Goal: Find specific page/section: Find specific page/section

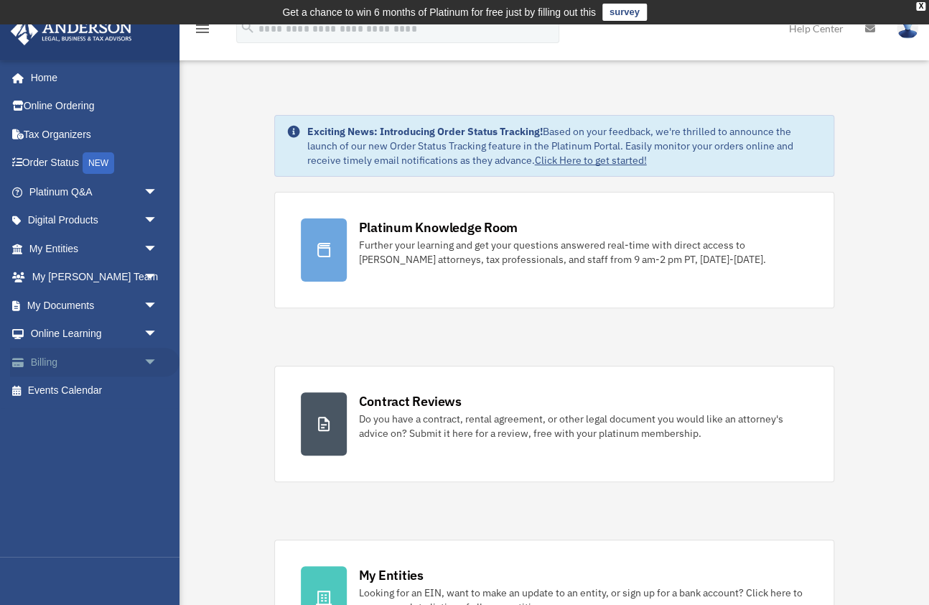
drag, startPoint x: 111, startPoint y: 349, endPoint x: 116, endPoint y: 366, distance: 17.3
click at [111, 348] on link "Billing arrow_drop_down" at bounding box center [94, 362] width 169 height 29
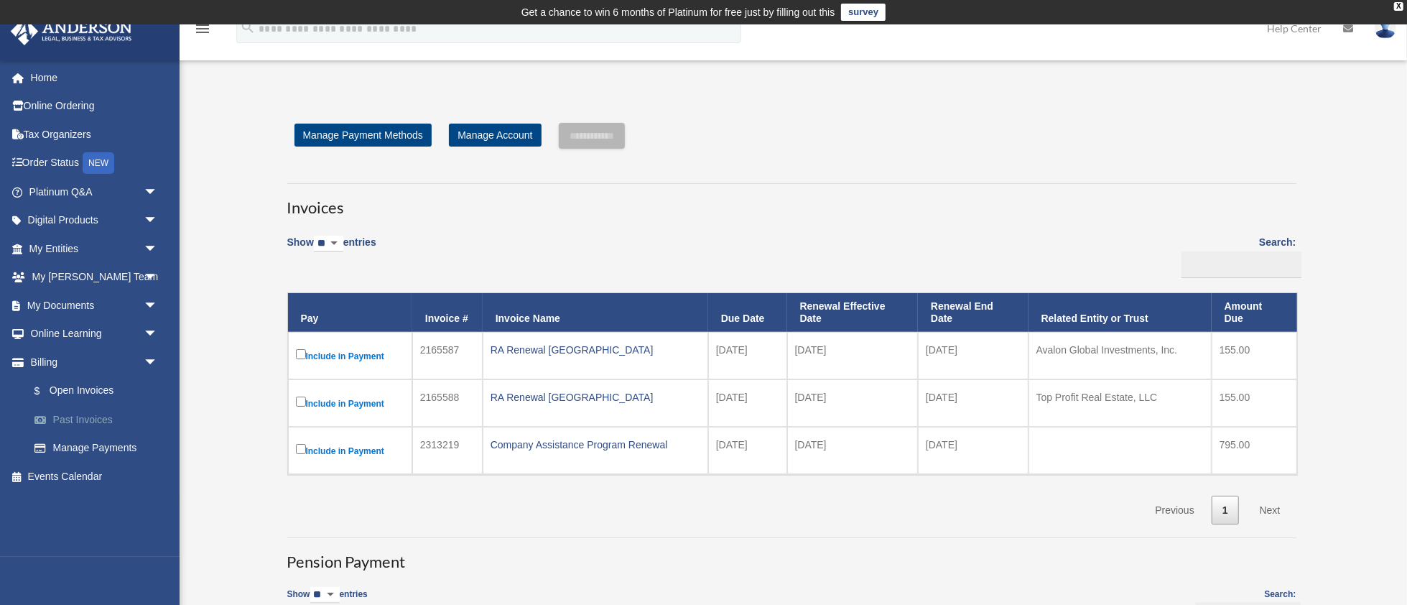
click at [83, 424] on link "Past Invoices" at bounding box center [99, 419] width 159 height 29
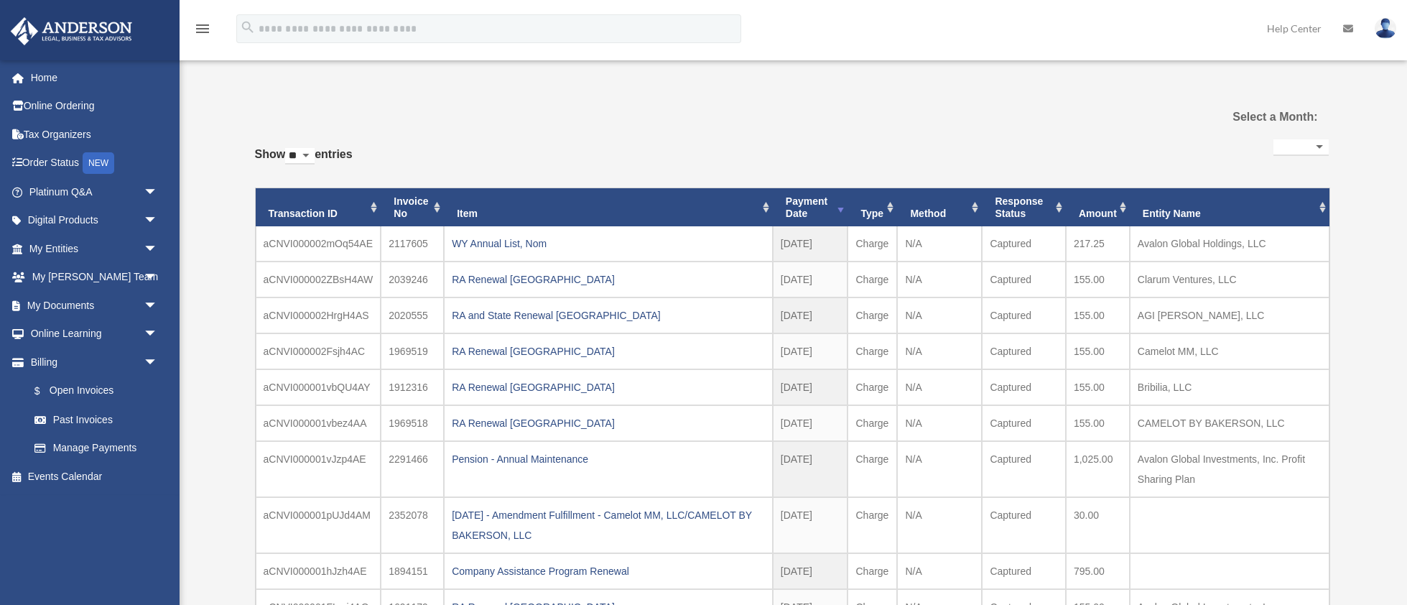
select select
